Goal: Use online tool/utility: Utilize a website feature to perform a specific function

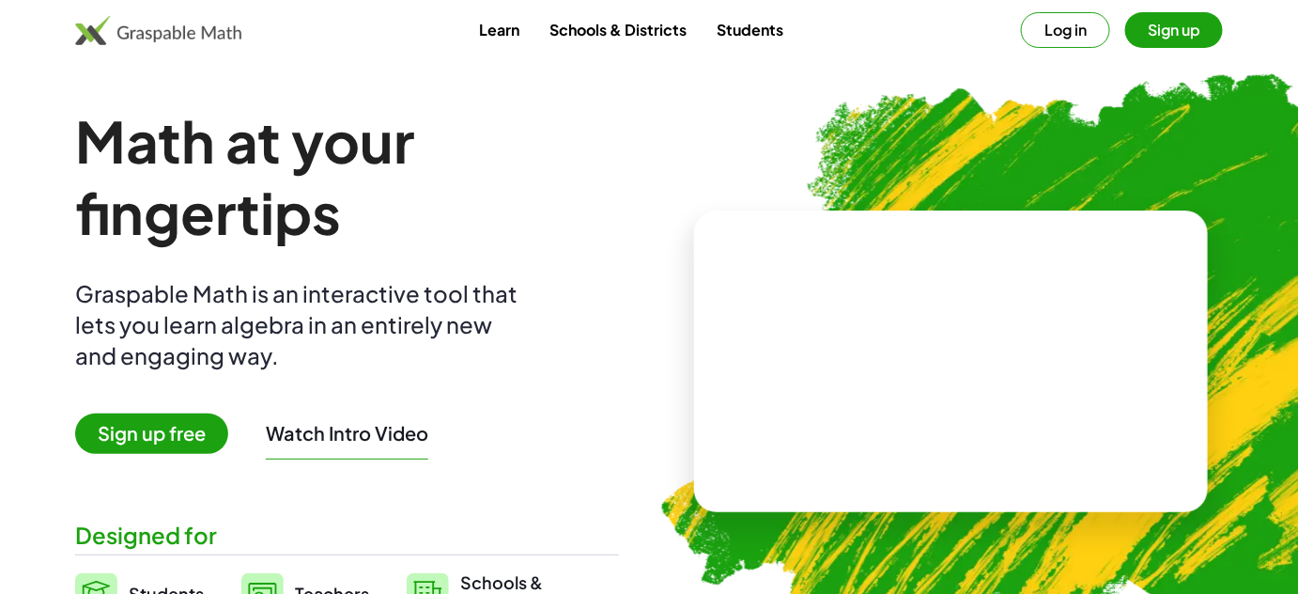
click at [803, 116] on img at bounding box center [1049, 352] width 848 height 715
click at [1064, 37] on button "Log in" at bounding box center [1065, 30] width 89 height 36
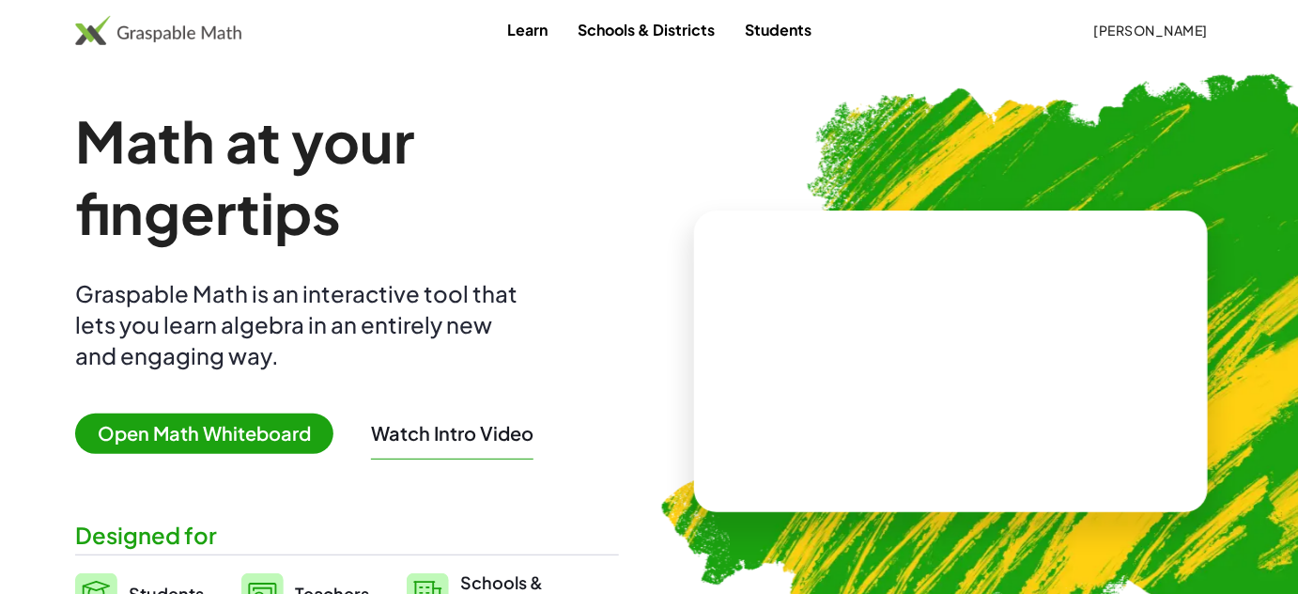
click at [251, 442] on span "Open Math Whiteboard" at bounding box center [204, 433] width 258 height 40
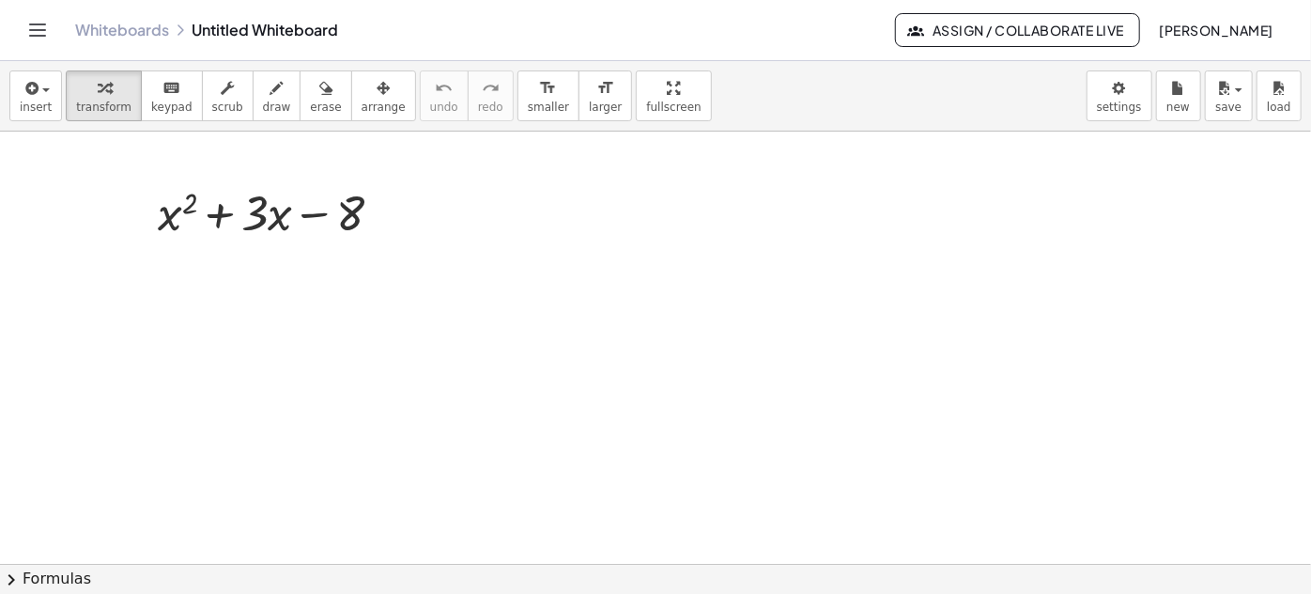
drag, startPoint x: 696, startPoint y: 245, endPoint x: 183, endPoint y: 224, distance: 513.2
click at [435, 86] on icon "undo" at bounding box center [444, 88] width 18 height 23
drag, startPoint x: 761, startPoint y: 252, endPoint x: 183, endPoint y: 231, distance: 577.9
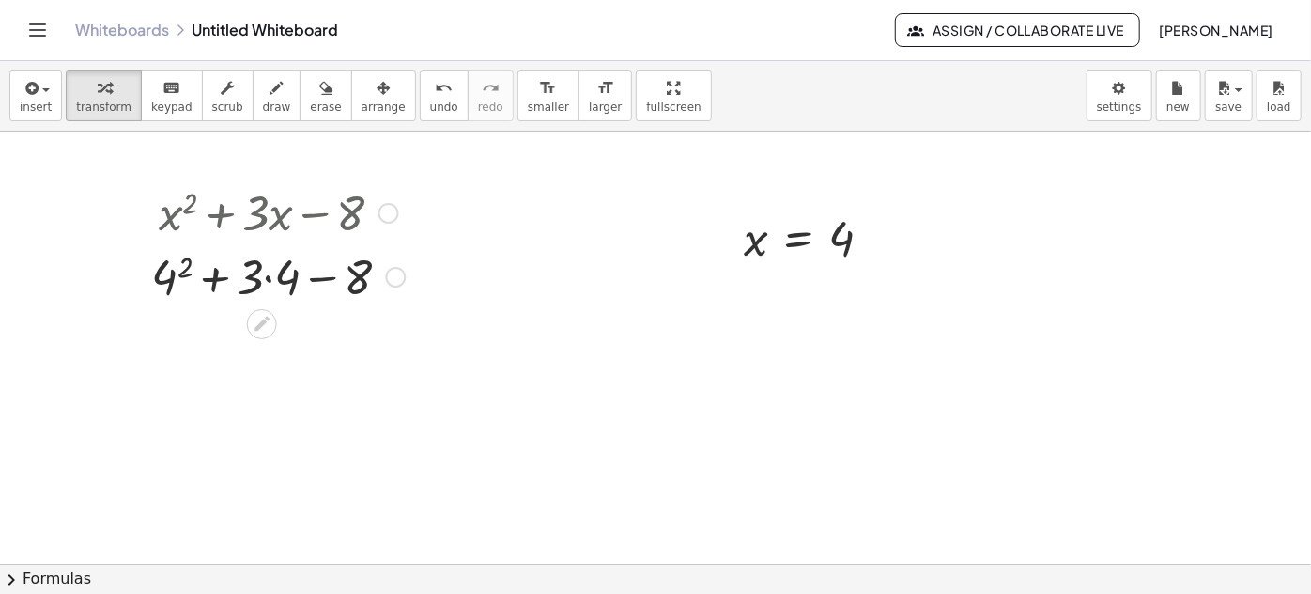
click at [164, 280] on div at bounding box center [278, 275] width 272 height 64
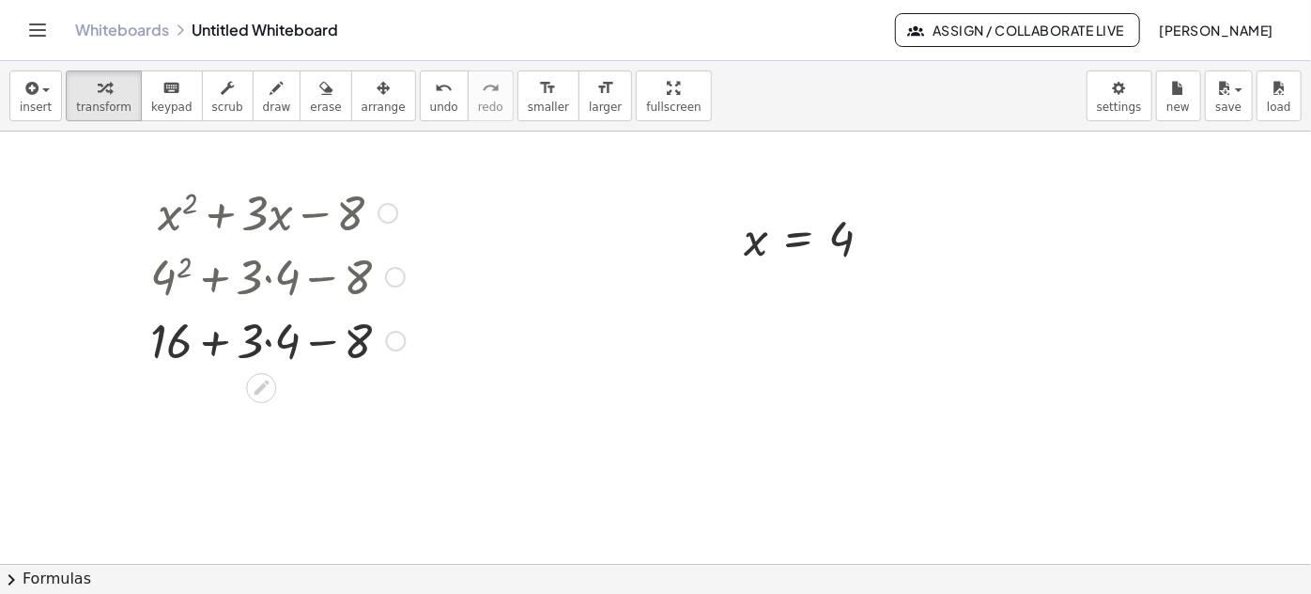
click at [280, 341] on div at bounding box center [277, 339] width 273 height 64
click at [227, 409] on div at bounding box center [277, 403] width 273 height 64
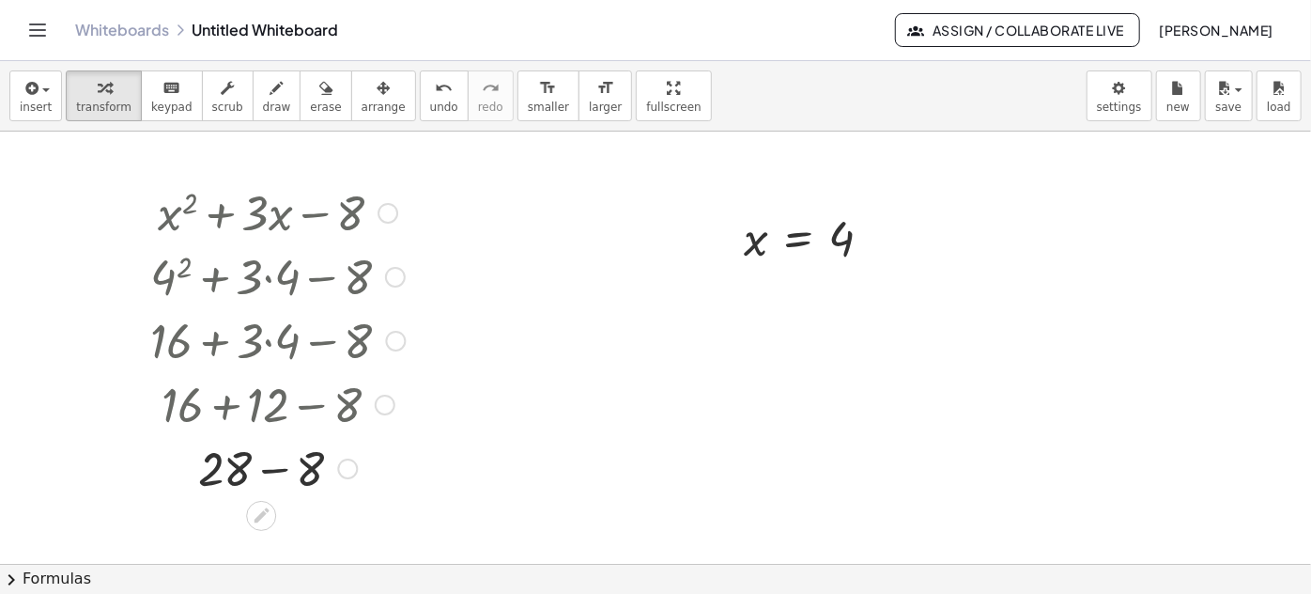
click at [287, 469] on div at bounding box center [277, 467] width 273 height 64
click at [373, 92] on button "arrange" at bounding box center [383, 95] width 65 height 51
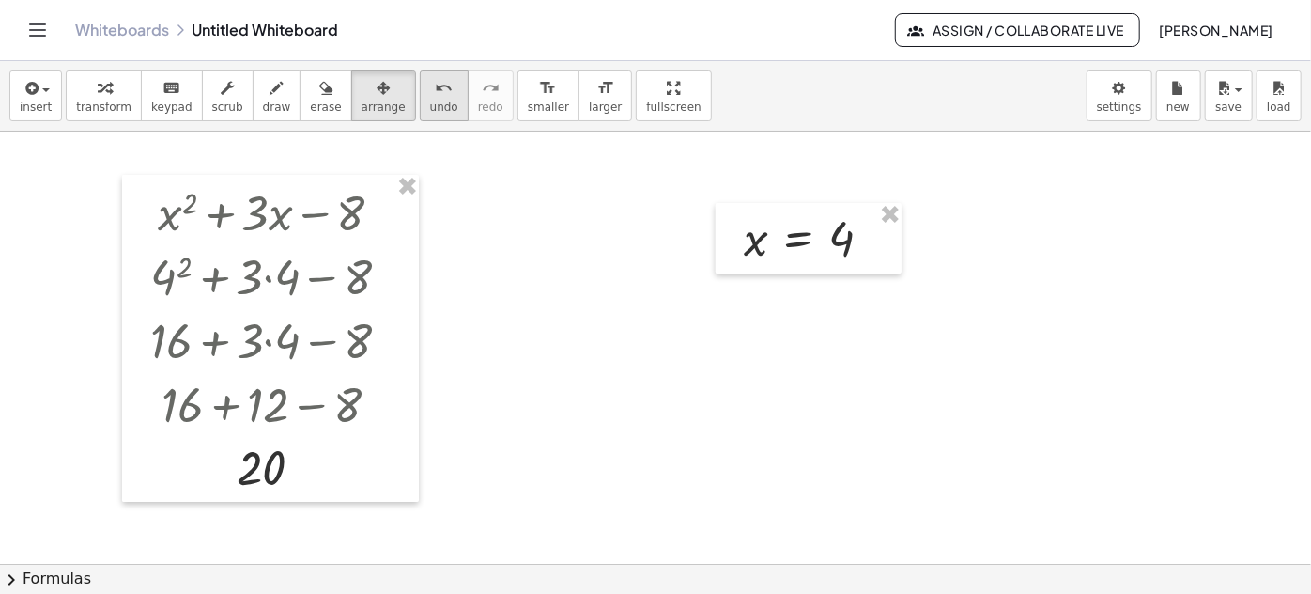
click at [435, 94] on icon "undo" at bounding box center [444, 88] width 18 height 23
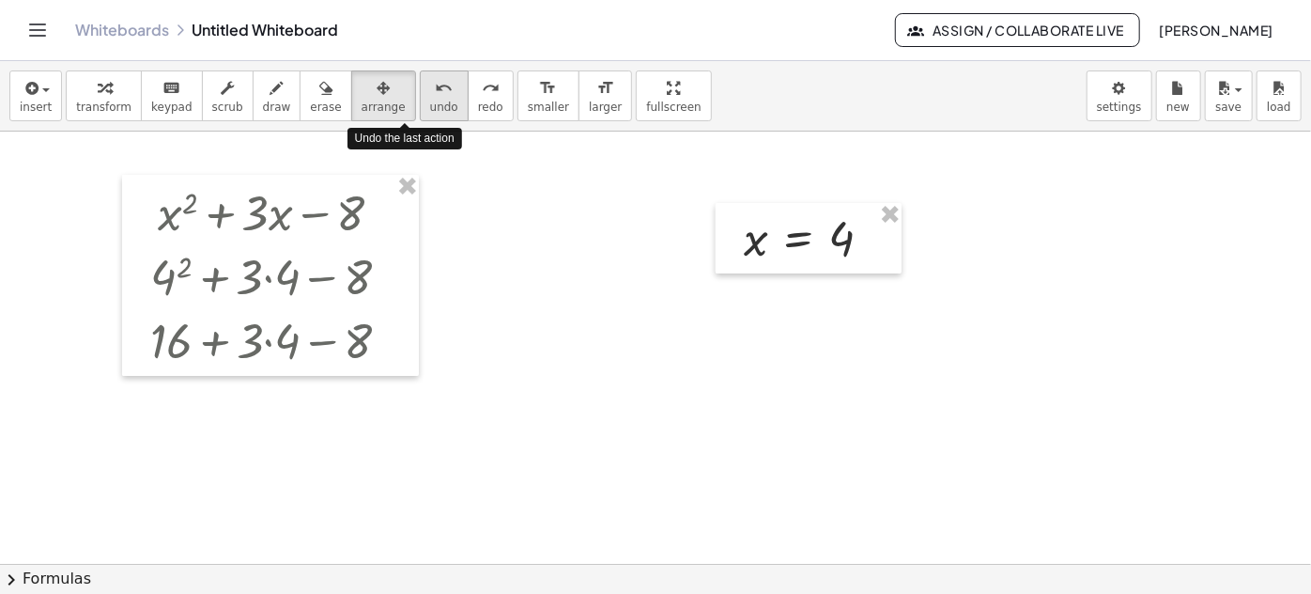
click at [435, 94] on icon "undo" at bounding box center [444, 88] width 18 height 23
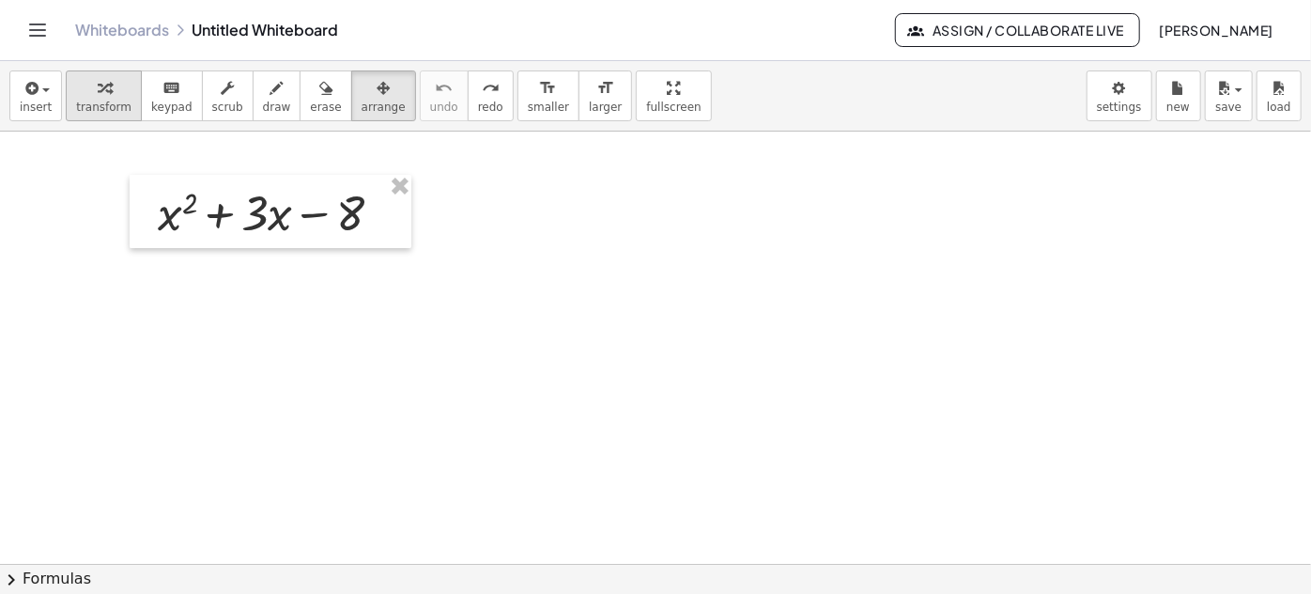
click at [98, 87] on icon "button" at bounding box center [104, 88] width 13 height 23
click at [482, 92] on icon "redo" at bounding box center [491, 88] width 18 height 23
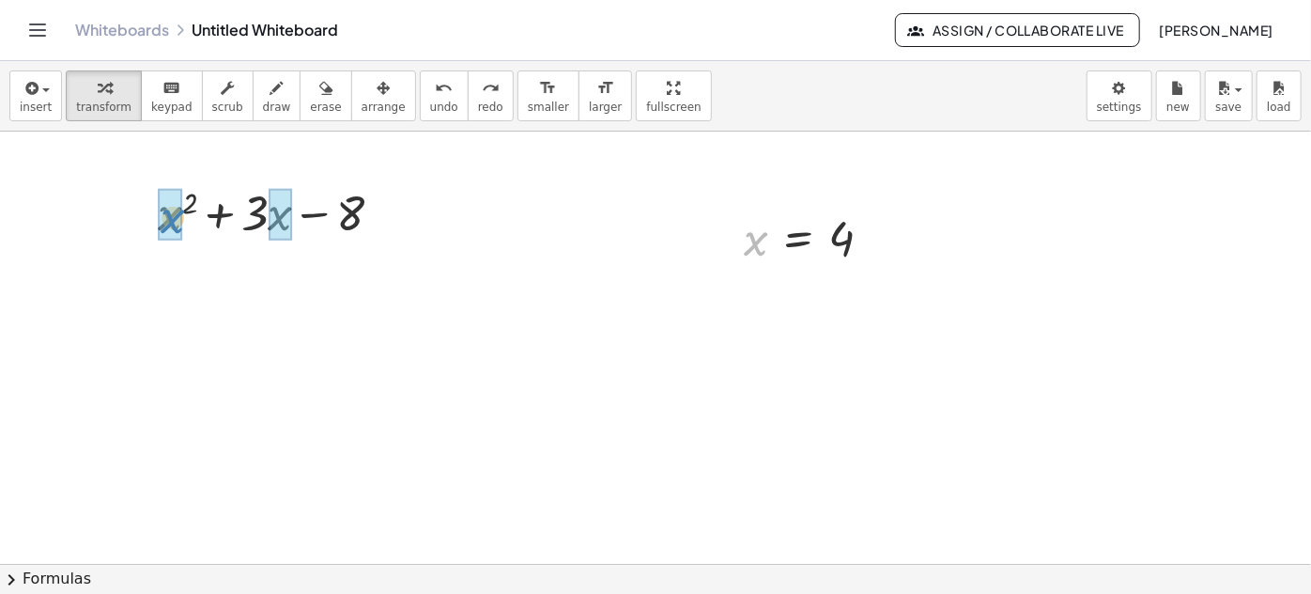
drag, startPoint x: 756, startPoint y: 242, endPoint x: 173, endPoint y: 220, distance: 583.6
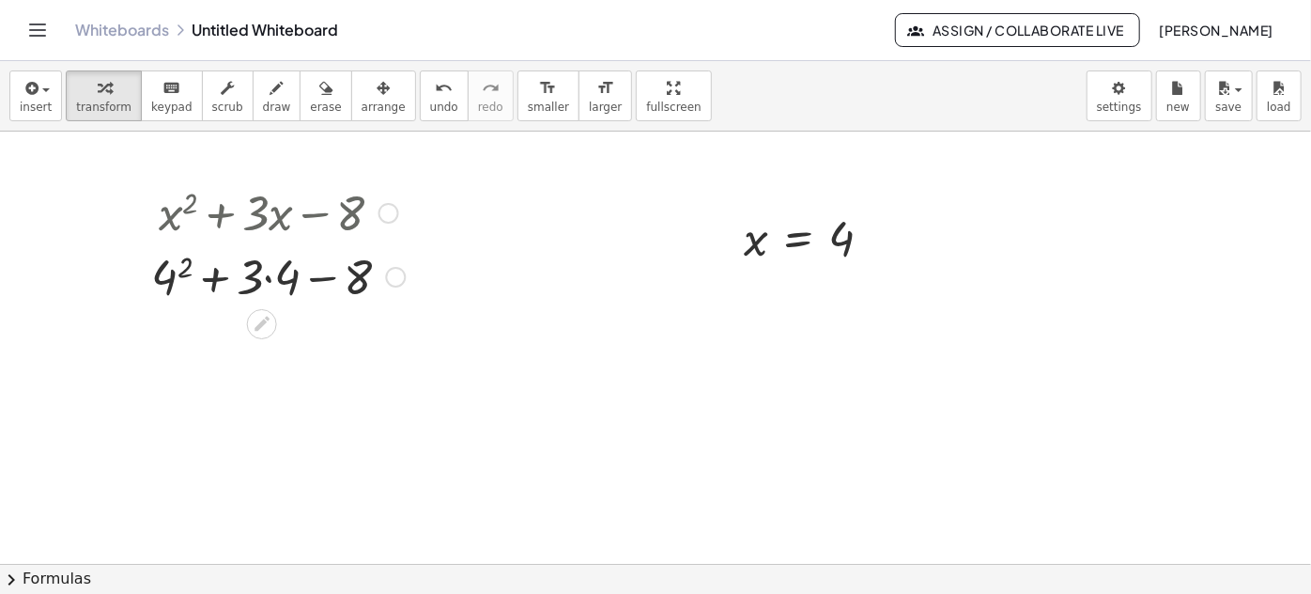
click at [182, 274] on div at bounding box center [278, 275] width 272 height 64
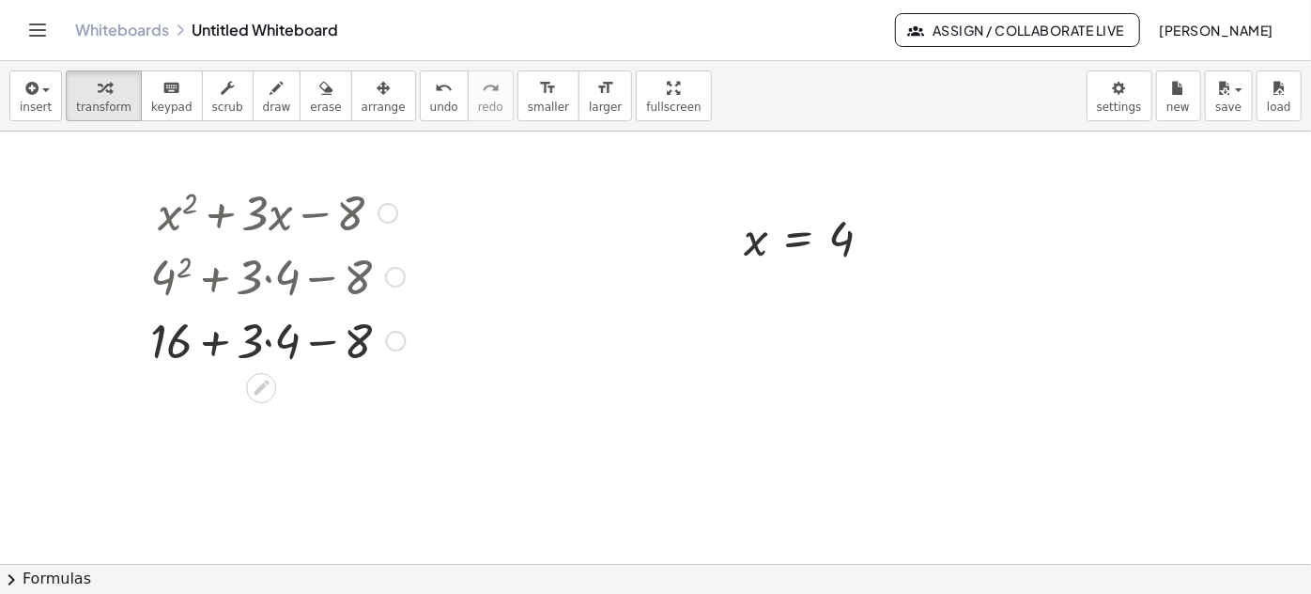
click at [280, 347] on div at bounding box center [277, 339] width 273 height 64
click at [269, 409] on div at bounding box center [277, 403] width 273 height 64
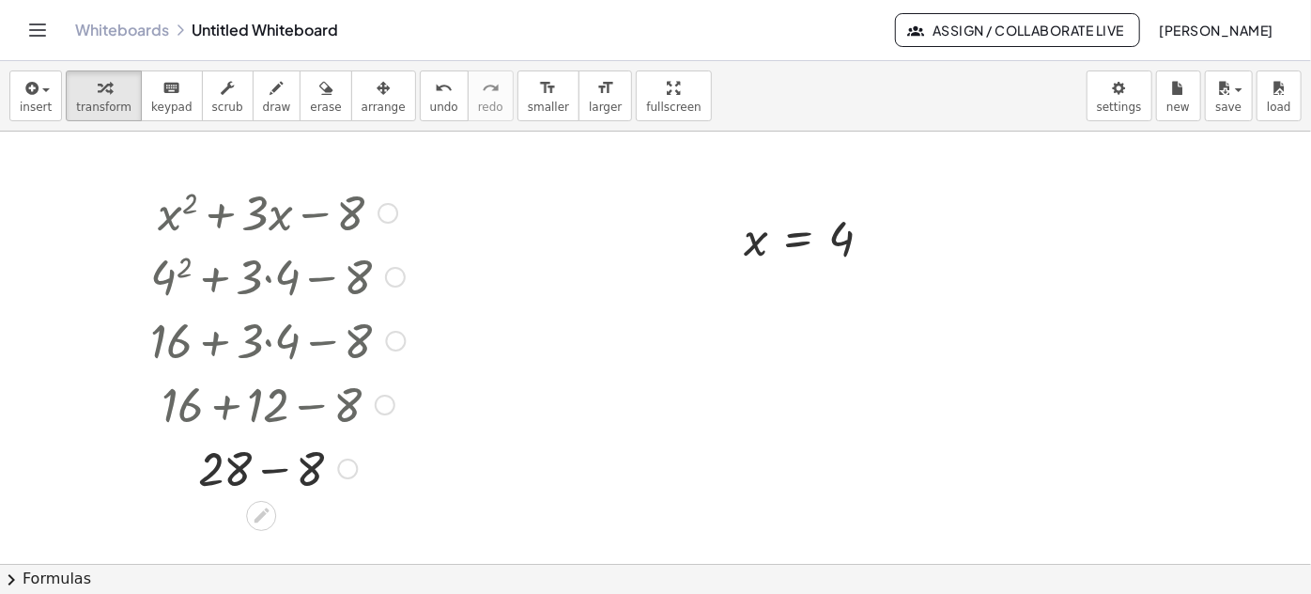
click at [280, 470] on div at bounding box center [277, 467] width 273 height 64
click at [435, 93] on icon "undo" at bounding box center [444, 88] width 18 height 23
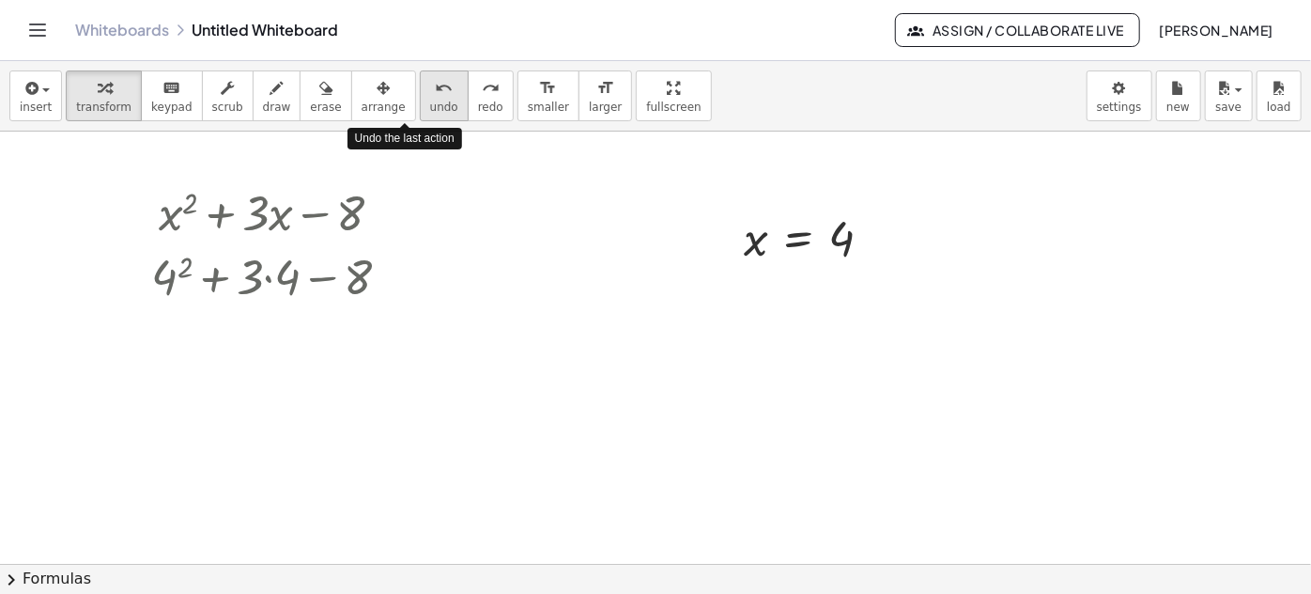
click at [435, 93] on icon "undo" at bounding box center [444, 88] width 18 height 23
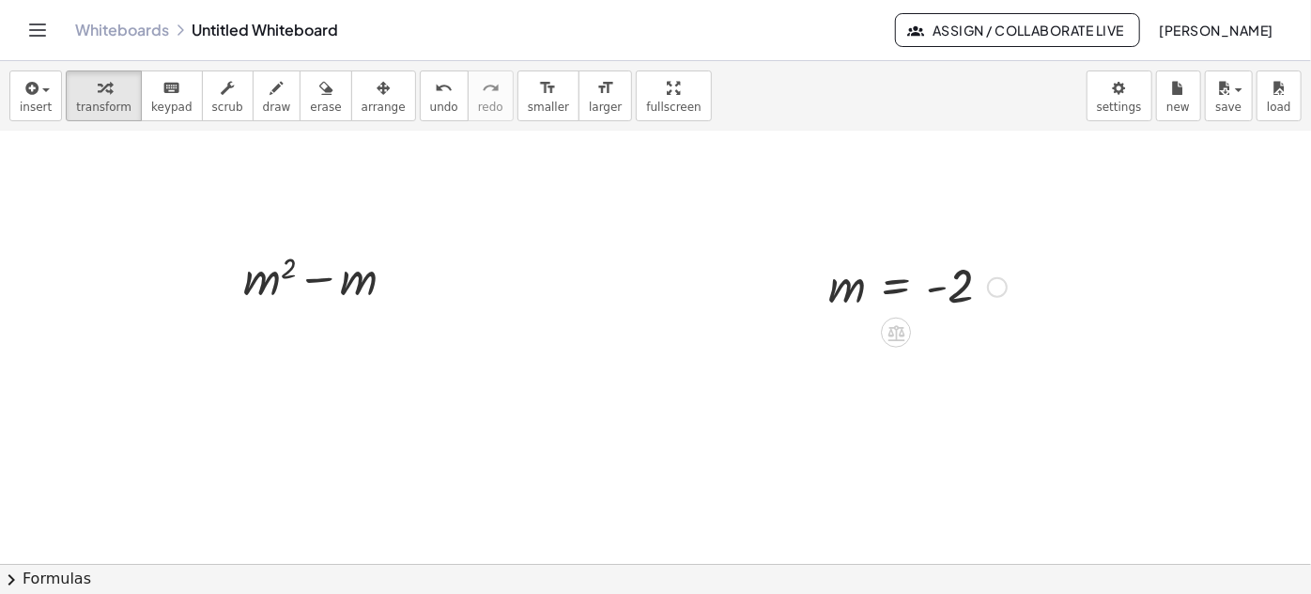
scroll to position [170, 0]
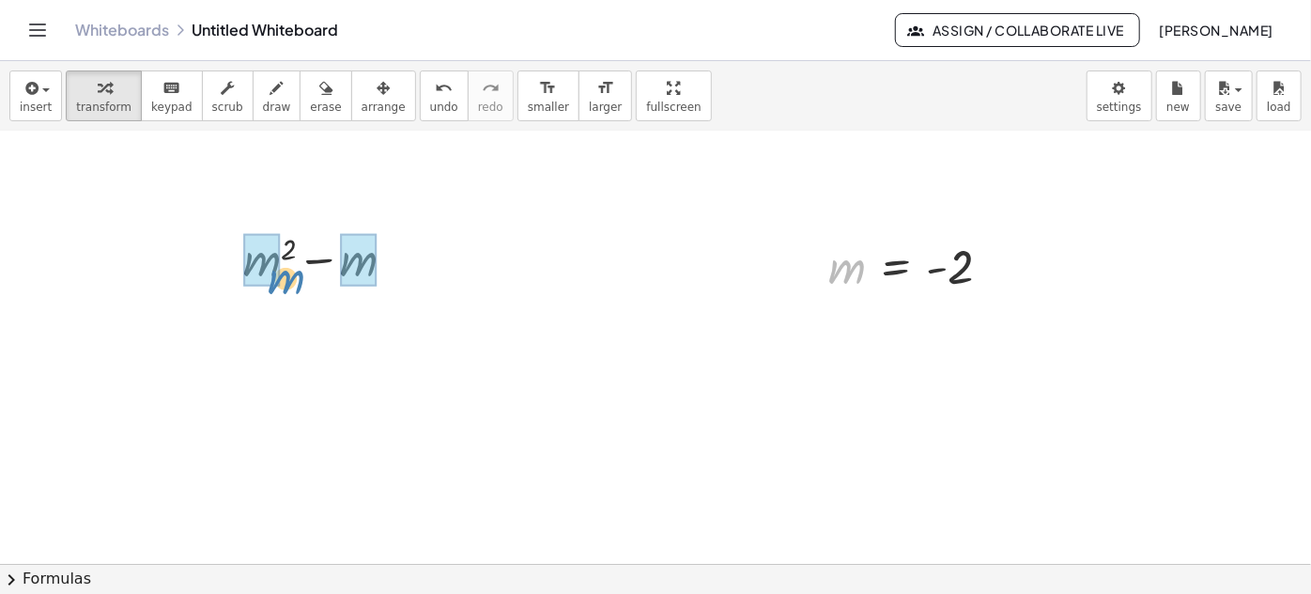
drag, startPoint x: 856, startPoint y: 279, endPoint x: 286, endPoint y: 300, distance: 569.5
click at [285, 285] on div "+ x 2 + · 3 · x − 8 x = 4 + m 2 − m m m = - 2" at bounding box center [655, 455] width 1311 height 988
